Goal: Information Seeking & Learning: Learn about a topic

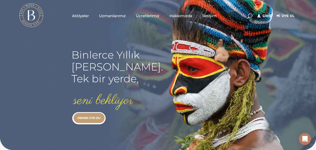
type input "[EMAIL_ADDRESS][DOMAIN_NAME]"
click at [265, 15] on link "Giriş" at bounding box center [265, 16] width 14 height 6
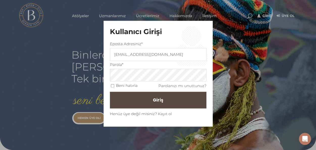
click at [111, 86] on input "Beni hatırla" at bounding box center [112, 85] width 3 height 3
checkbox input "true"
click at [128, 102] on button "Giriş" at bounding box center [158, 100] width 97 height 17
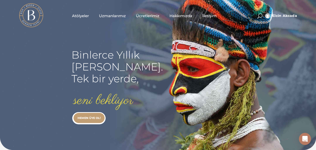
click at [111, 16] on span "Uzmanlarımız" at bounding box center [112, 16] width 27 height 6
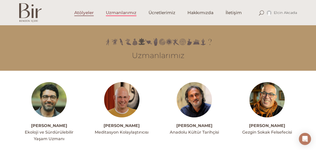
click at [82, 14] on span "Atölyeler" at bounding box center [83, 13] width 19 height 6
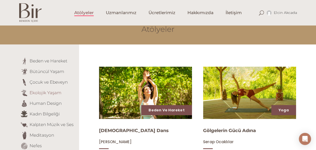
scroll to position [51, 0]
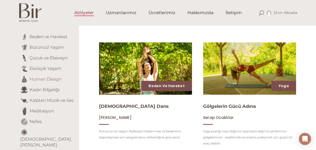
click at [52, 78] on link "Human Design" at bounding box center [46, 78] width 32 height 5
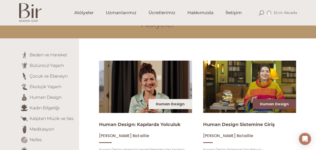
scroll to position [51, 0]
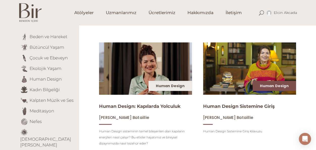
click at [176, 84] on link "Human Design" at bounding box center [170, 85] width 29 height 5
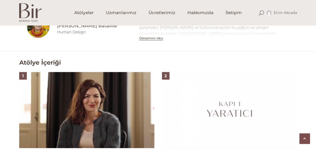
scroll to position [303, 0]
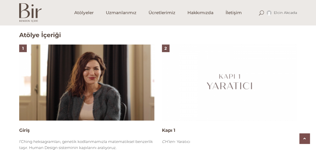
click at [253, 78] on img at bounding box center [229, 82] width 135 height 76
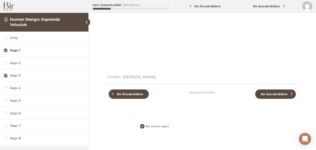
scroll to position [90, 0]
